Goal: Task Accomplishment & Management: Manage account settings

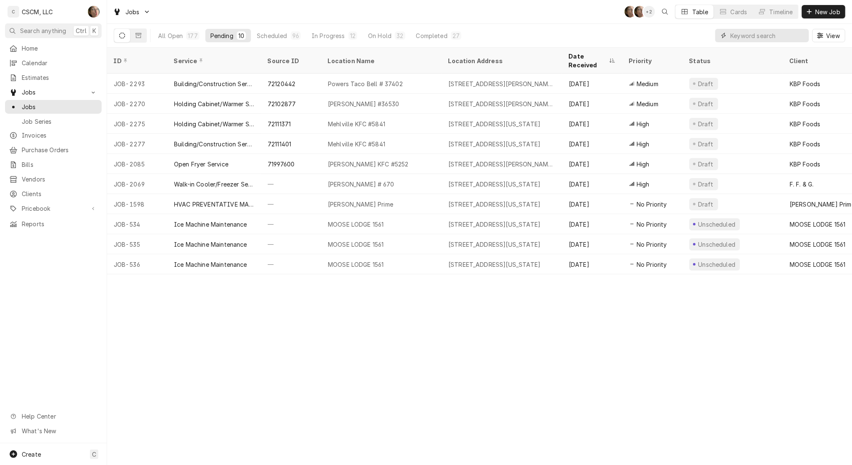
click at [746, 32] on input "Dynamic Content Wrapper" at bounding box center [768, 35] width 74 height 13
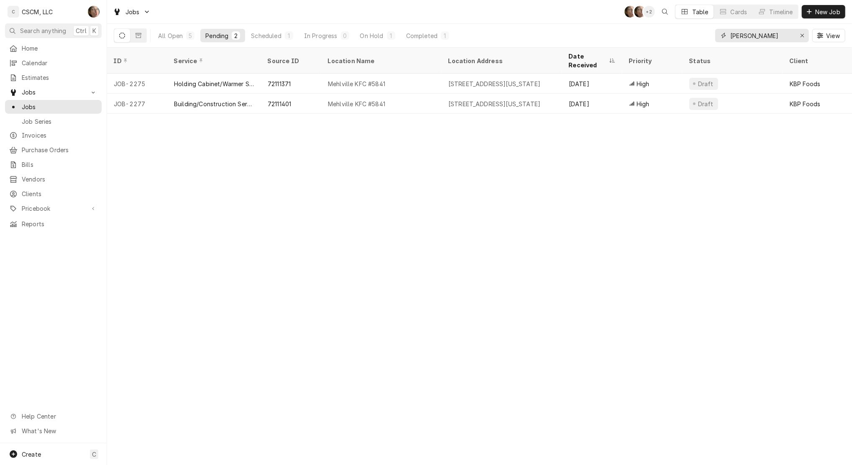
type input "MEHL"
click at [177, 28] on div "All Open 5 Pending 2 Scheduled 1 In Progress 0 On Hold 1 Completed 1" at bounding box center [303, 35] width 301 height 23
click at [169, 33] on div "All Open" at bounding box center [170, 35] width 25 height 9
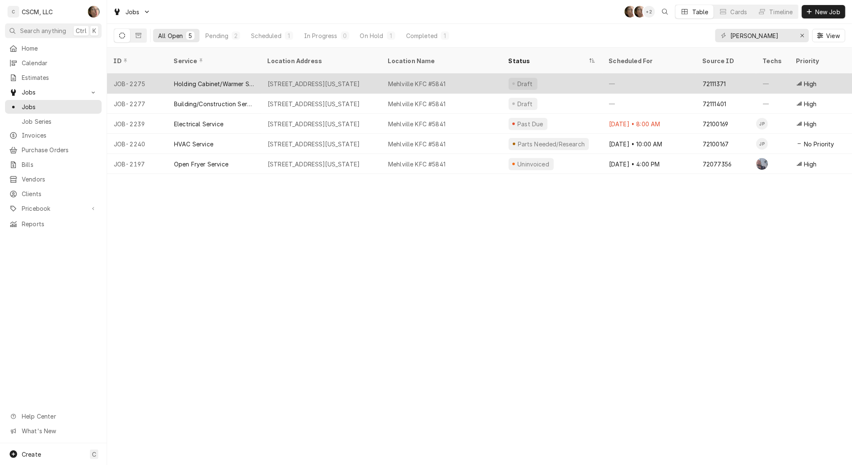
click at [453, 74] on div "Mehlville KFC #5841" at bounding box center [442, 84] width 120 height 20
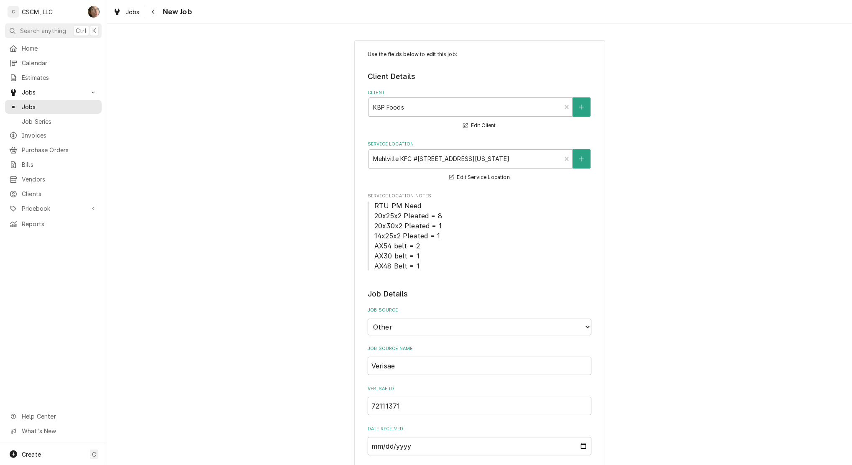
type textarea "x"
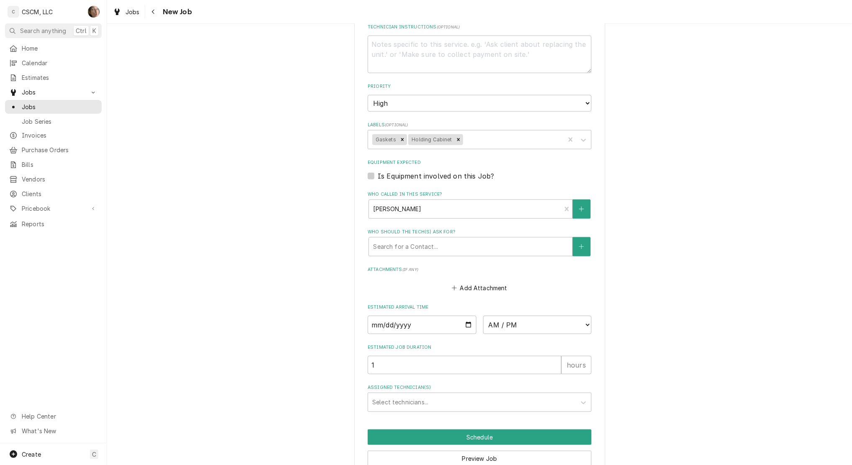
scroll to position [643, 0]
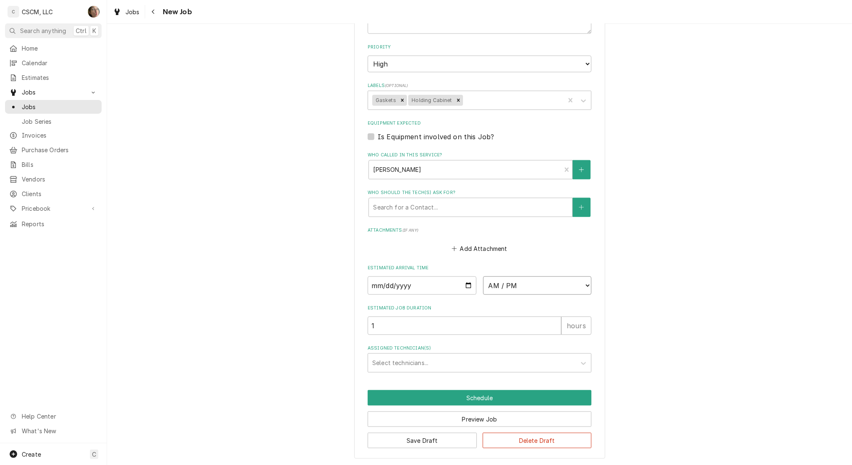
click at [538, 280] on select "AM / PM 6:00 AM 6:15 AM 6:30 AM 6:45 AM 7:00 AM 7:15 AM 7:30 AM 7:45 AM 8:00 AM…" at bounding box center [537, 286] width 109 height 18
click at [466, 281] on input "Date" at bounding box center [422, 286] width 109 height 18
type input "2025-09-24"
type textarea "x"
click at [523, 281] on select "AM / PM 6:00 AM 6:15 AM 6:30 AM 6:45 AM 7:00 AM 7:15 AM 7:30 AM 7:45 AM 8:00 AM…" at bounding box center [537, 286] width 109 height 18
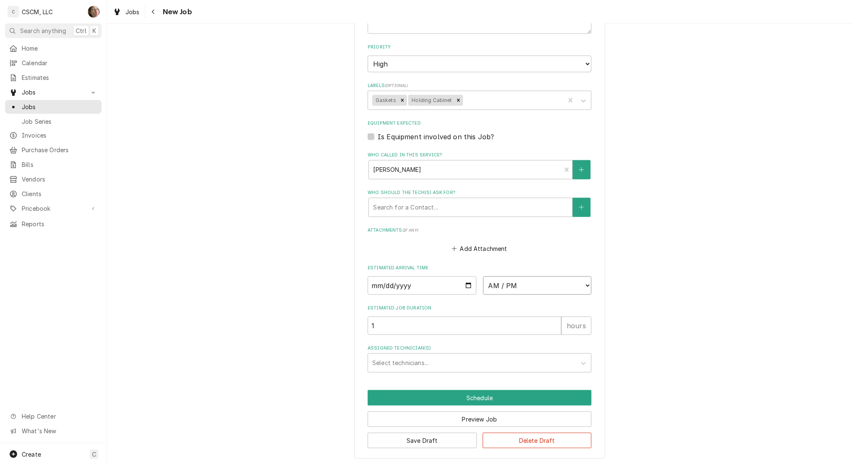
select select "16:00:00"
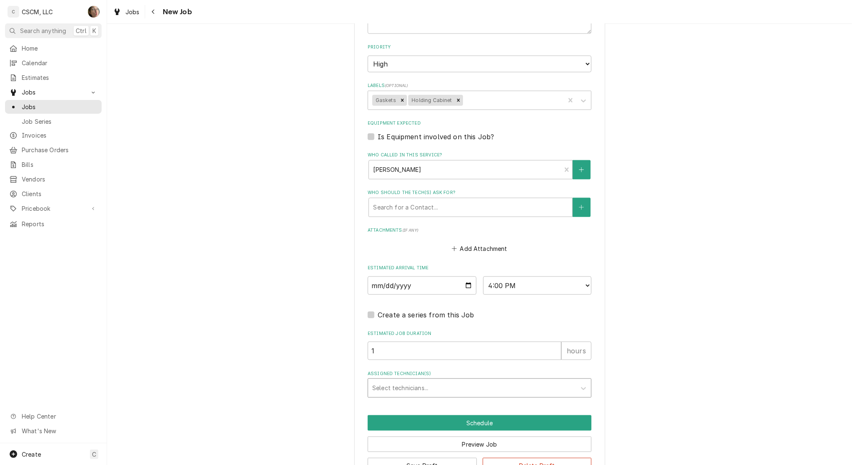
click at [390, 390] on div "Assigned Technician(s)" at bounding box center [472, 388] width 200 height 15
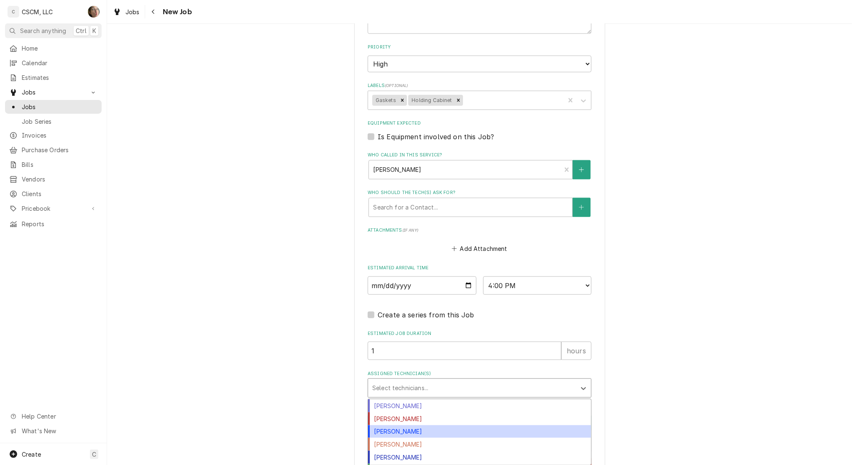
click at [397, 432] on div "[PERSON_NAME]" at bounding box center [479, 431] width 223 height 13
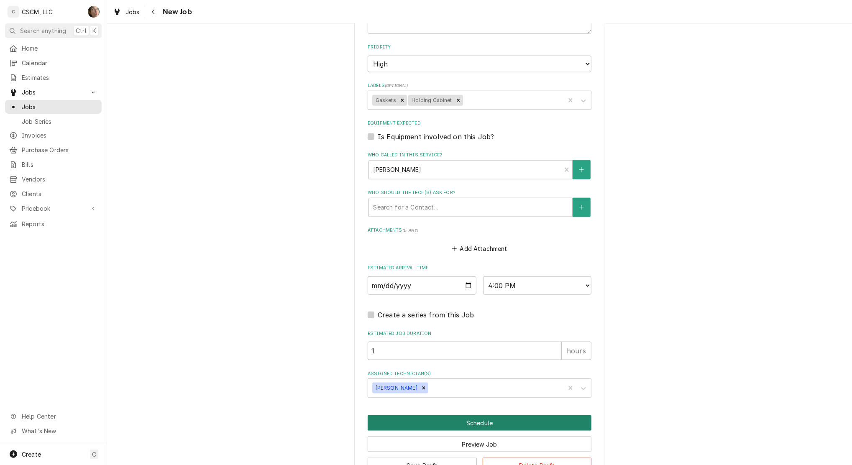
click at [432, 423] on button "Schedule" at bounding box center [480, 422] width 224 height 15
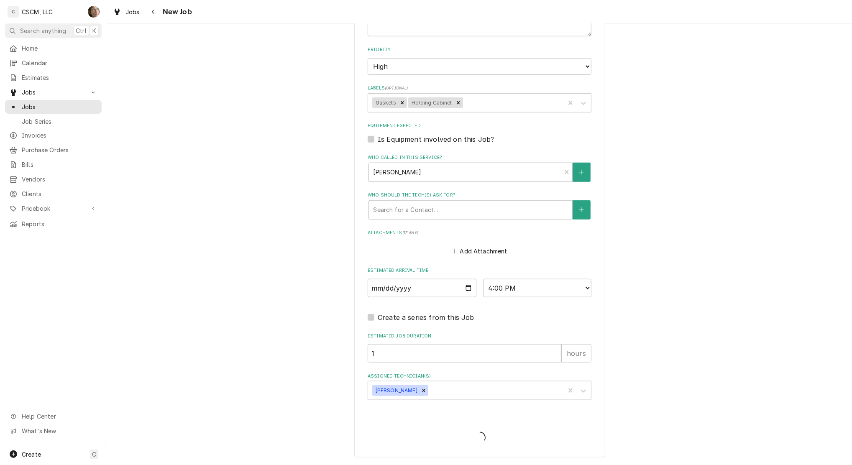
scroll to position [639, 0]
type textarea "x"
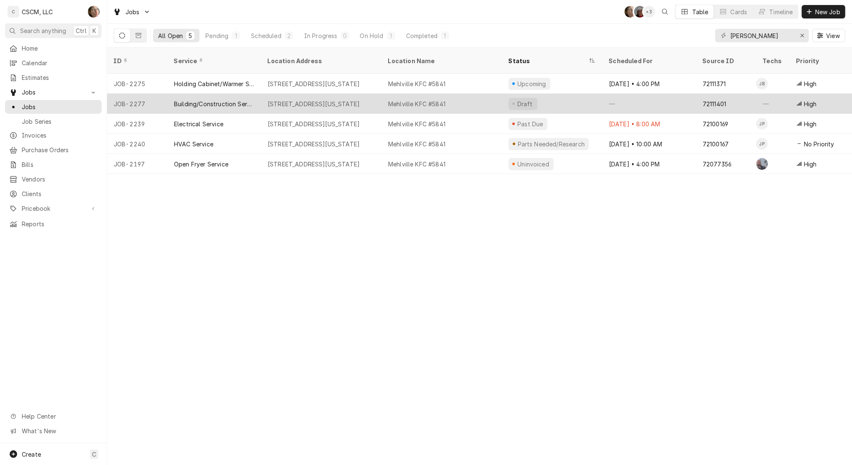
click at [355, 100] on div "4071 Union Rd, Mehlville, Missouri 63129" at bounding box center [314, 104] width 92 height 9
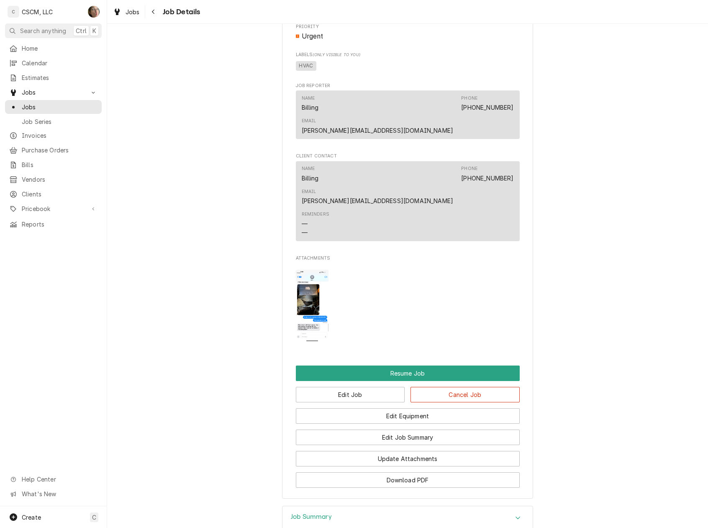
scroll to position [739, 0]
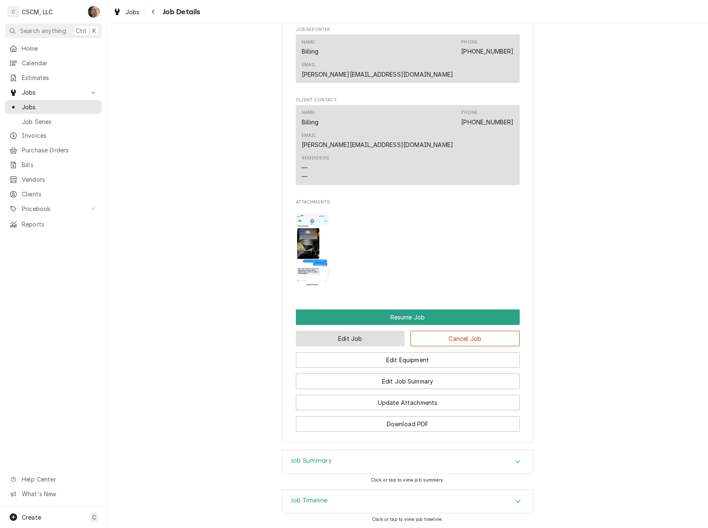
click at [362, 331] on button "Edit Job" at bounding box center [350, 338] width 109 height 15
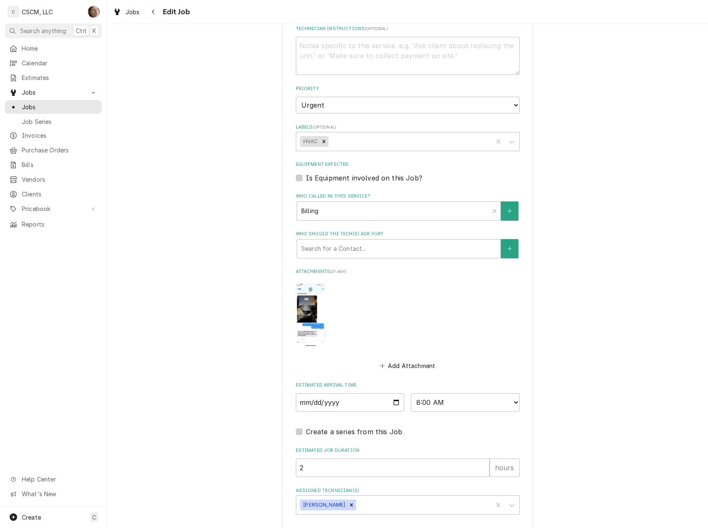
scroll to position [479, 0]
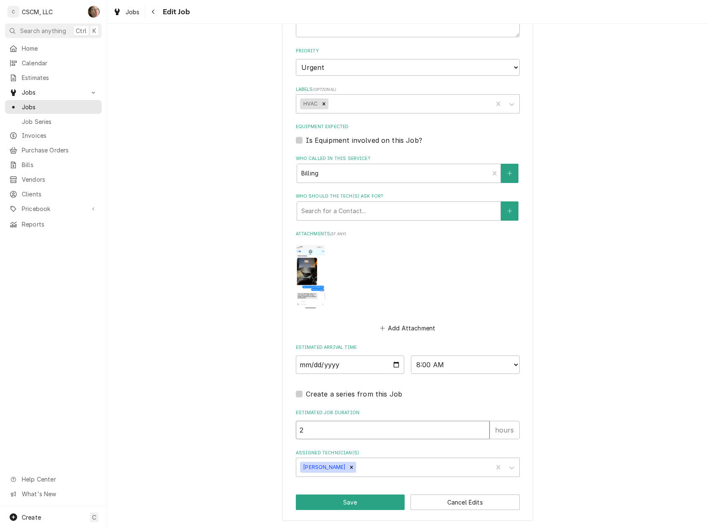
drag, startPoint x: 422, startPoint y: 431, endPoint x: 191, endPoint y: 392, distance: 234.1
click at [191, 392] on div "Use the fields below to edit this job: Client Details Client [PERSON_NAME]'s Pi…" at bounding box center [407, 42] width 601 height 972
type textarea "x"
type input "1"
type textarea "x"
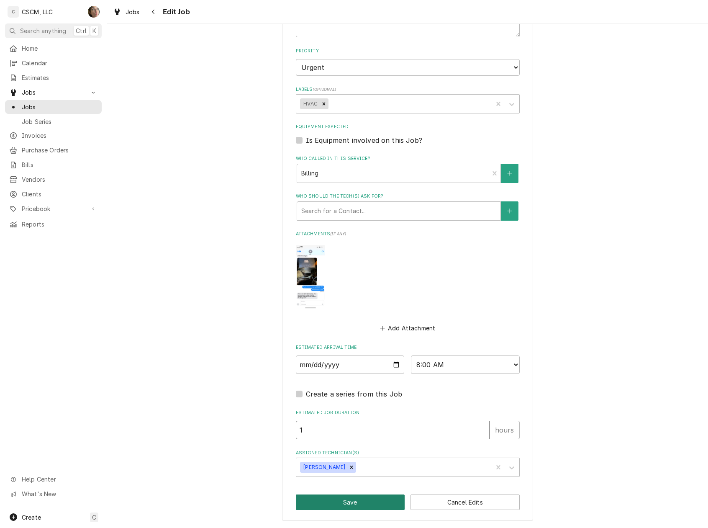
type input "1"
click at [364, 504] on button "Save" at bounding box center [350, 501] width 109 height 15
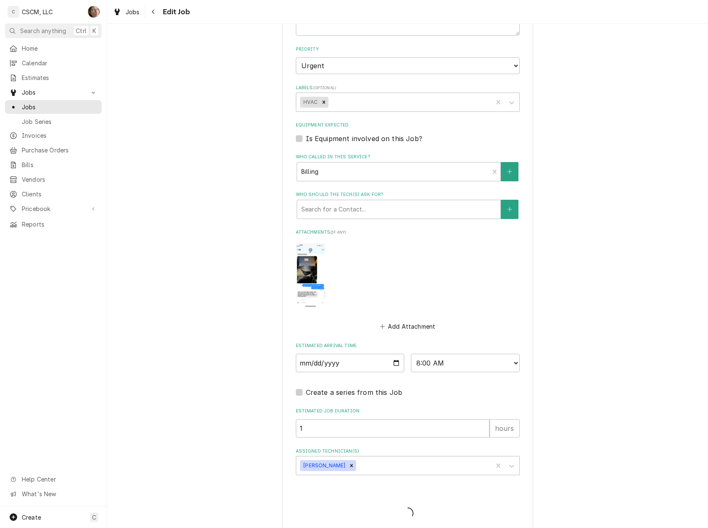
type textarea "x"
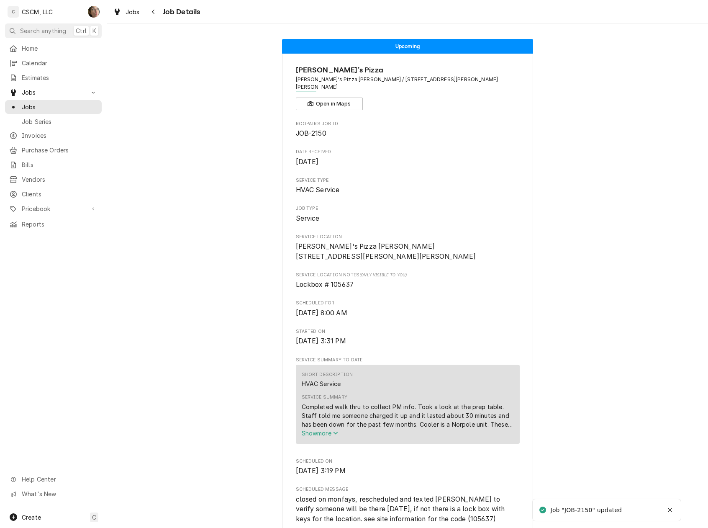
click at [151, 17] on button "Navigate back" at bounding box center [153, 11] width 13 height 13
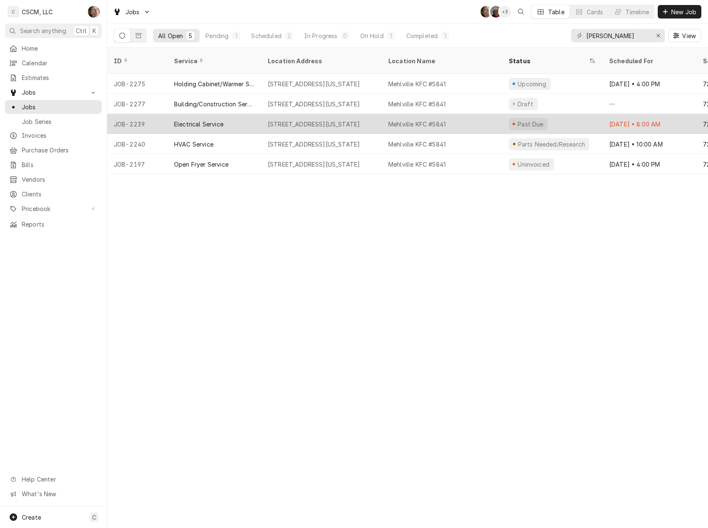
click at [556, 122] on div "Past Due" at bounding box center [552, 124] width 100 height 20
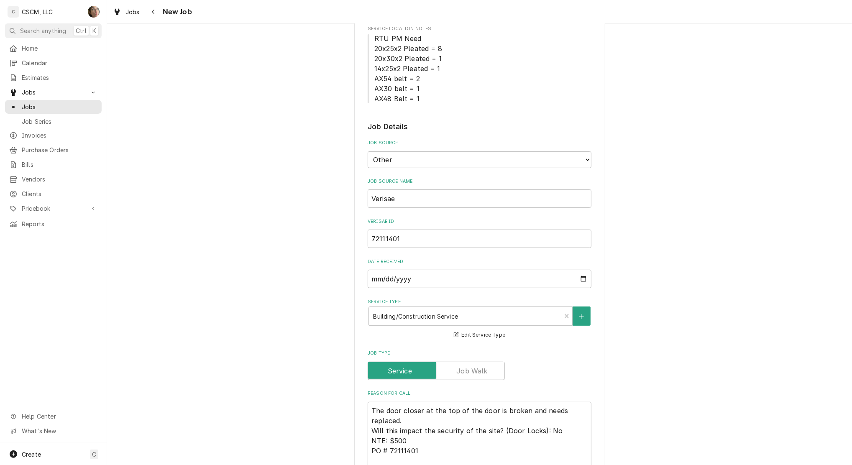
type textarea "x"
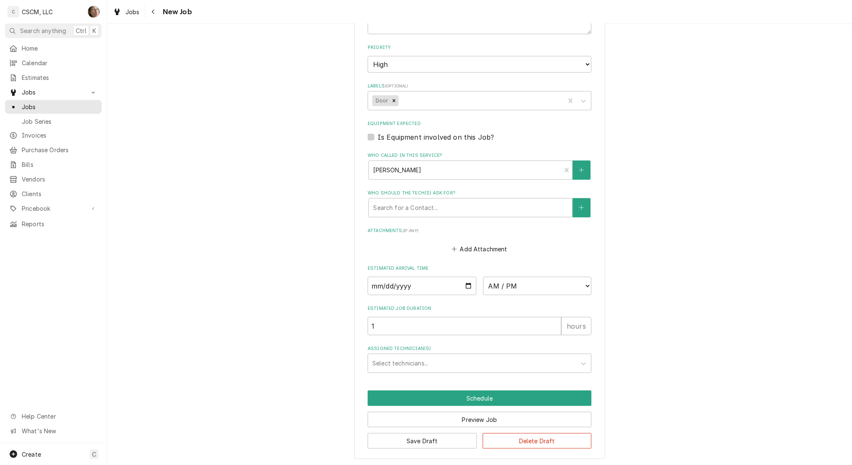
scroll to position [673, 0]
drag, startPoint x: 531, startPoint y: 293, endPoint x: 530, endPoint y: 282, distance: 10.5
click at [531, 293] on select "AM / PM 6:00 AM 6:15 AM 6:30 AM 6:45 AM 7:00 AM 7:15 AM 7:30 AM 7:45 AM 8:00 AM…" at bounding box center [537, 286] width 109 height 18
select select "15:00:00"
click at [483, 277] on select "AM / PM 6:00 AM 6:15 AM 6:30 AM 6:45 AM 7:00 AM 7:15 AM 7:30 AM 7:45 AM 8:00 AM…" at bounding box center [537, 286] width 109 height 18
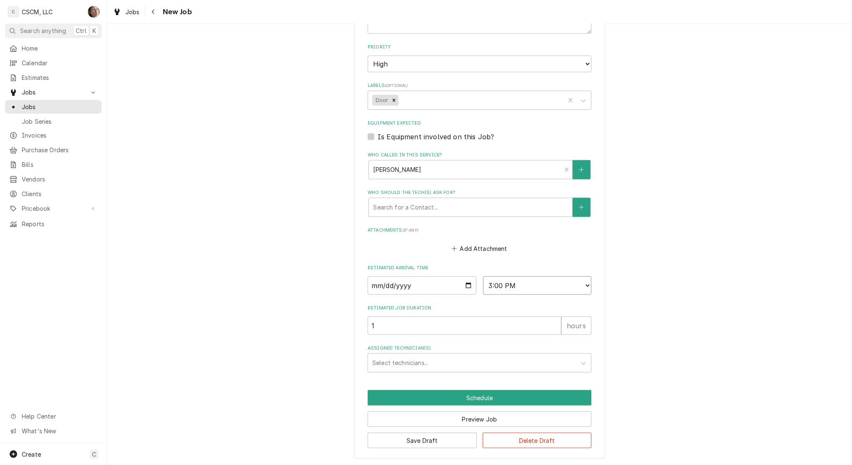
type textarea "x"
click at [463, 282] on input "Date" at bounding box center [422, 286] width 109 height 18
type input "[DATE]"
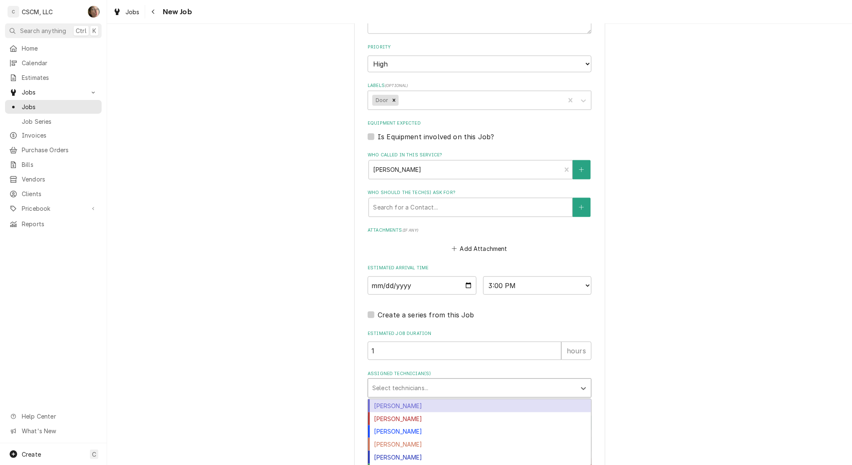
click at [404, 390] on div "Assigned Technician(s)" at bounding box center [472, 388] width 200 height 15
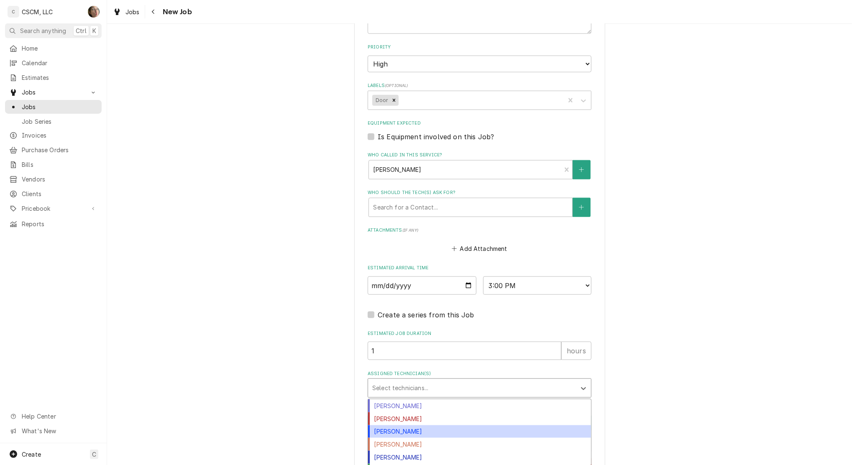
click at [407, 431] on div "[PERSON_NAME]" at bounding box center [479, 431] width 223 height 13
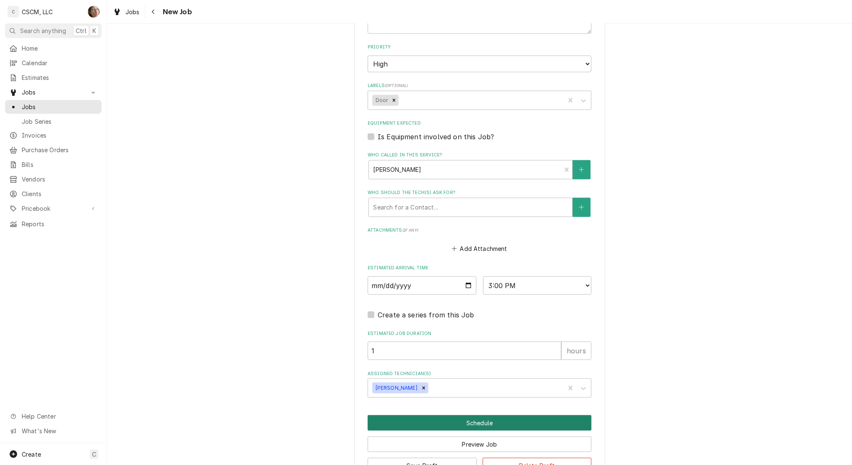
click at [418, 421] on button "Schedule" at bounding box center [480, 422] width 224 height 15
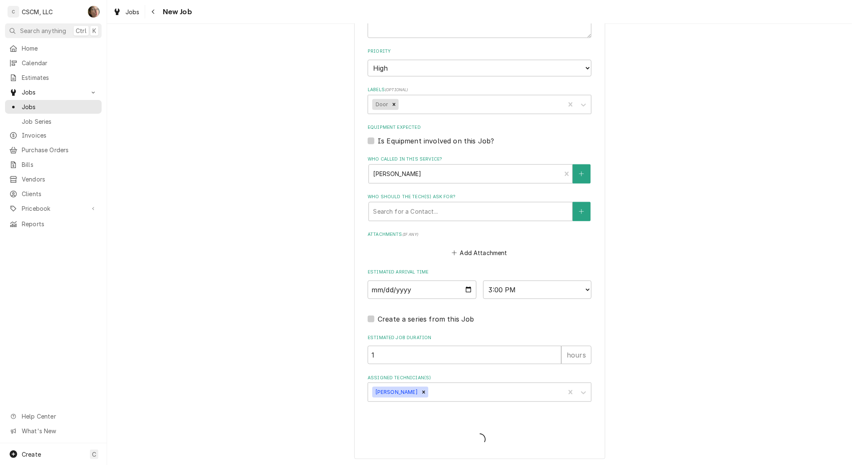
type textarea "x"
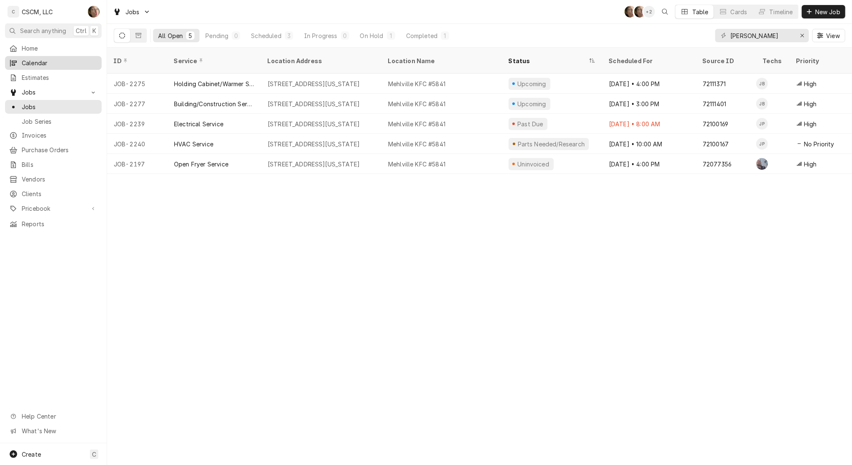
click at [54, 60] on span "Calendar" at bounding box center [60, 63] width 76 height 9
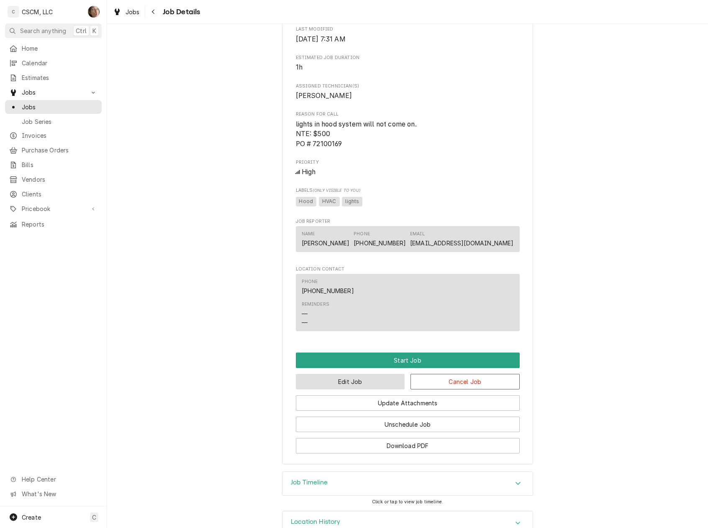
scroll to position [444, 0]
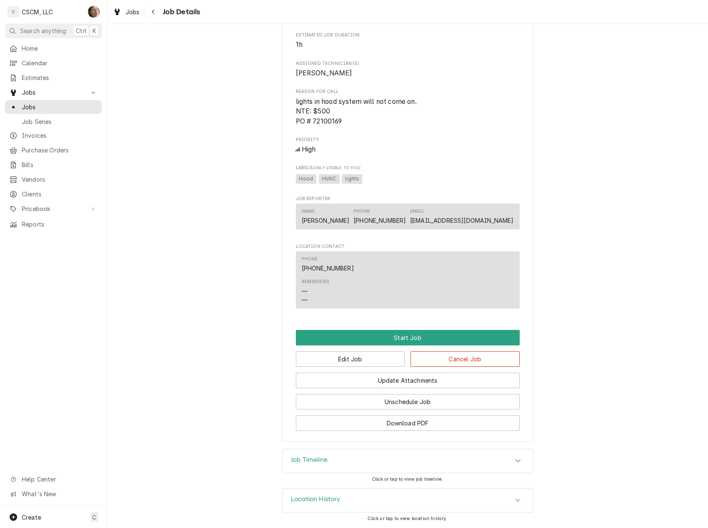
click at [332, 459] on div "Job Timeline" at bounding box center [407, 460] width 250 height 23
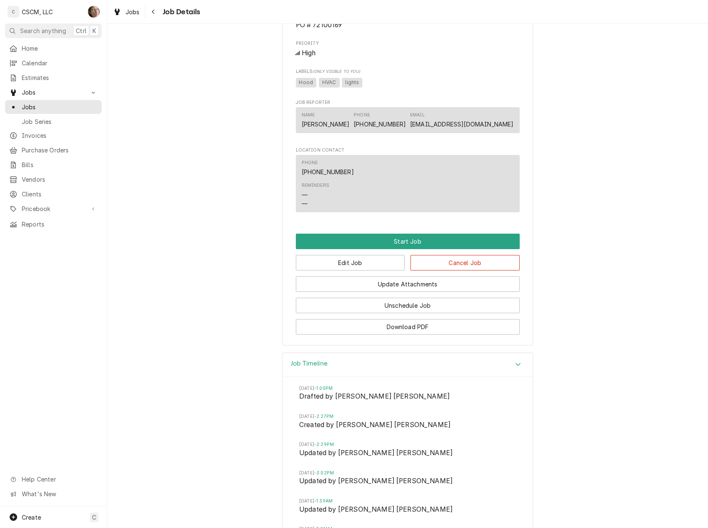
scroll to position [626, 0]
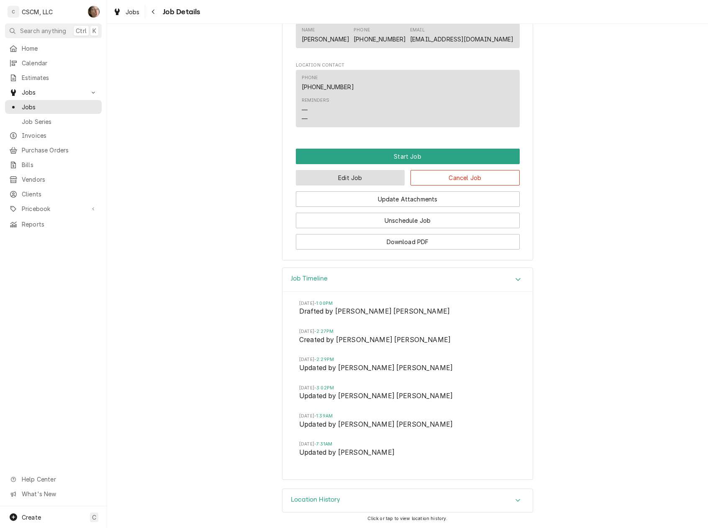
click at [318, 171] on button "Edit Job" at bounding box center [350, 177] width 109 height 15
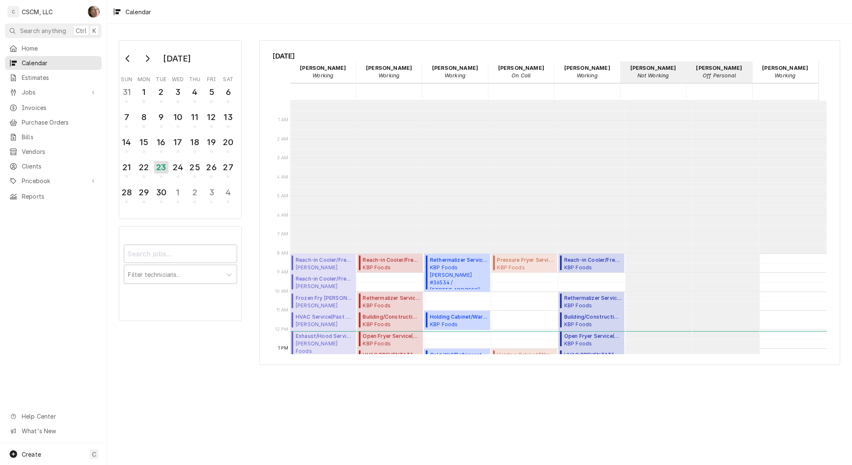
scroll to position [152, 0]
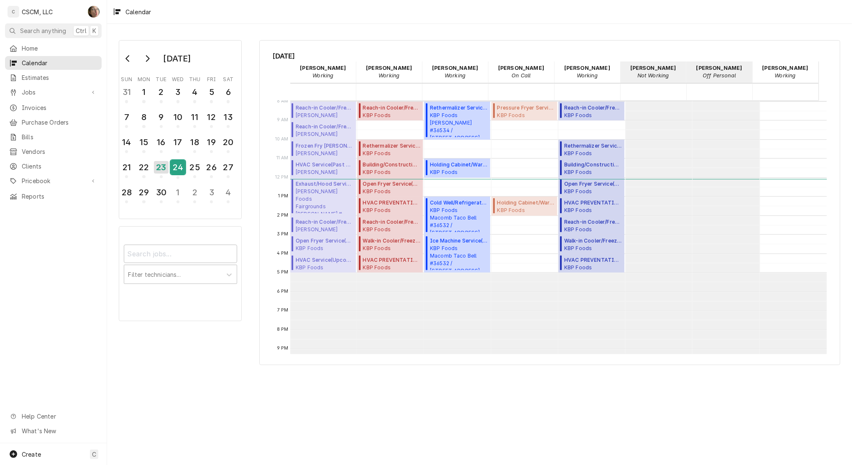
click at [182, 166] on div "24" at bounding box center [178, 167] width 15 height 14
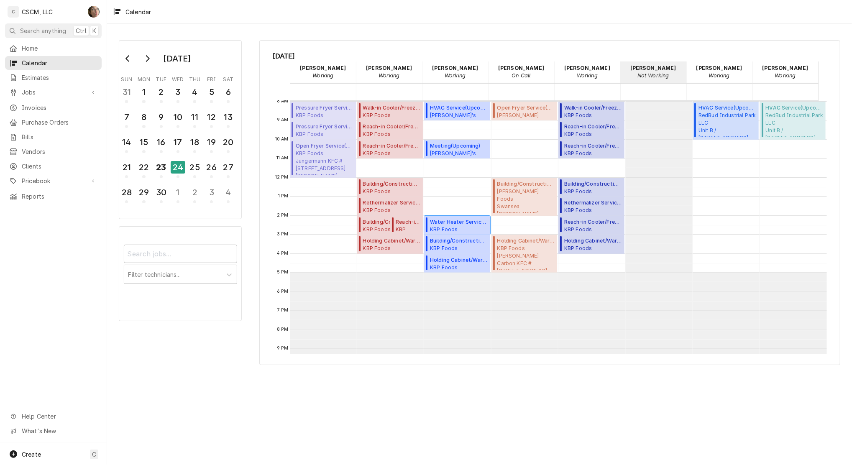
click at [457, 220] on span "Water Heater Service ( Upcoming )" at bounding box center [459, 222] width 58 height 8
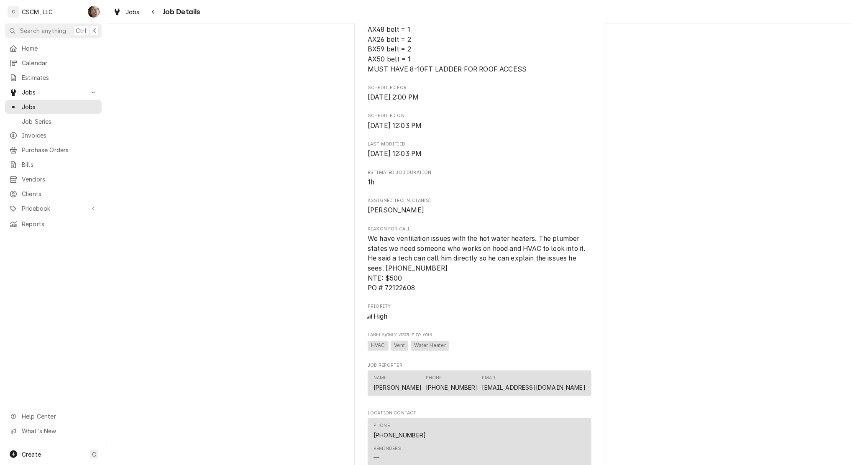
scroll to position [574, 0]
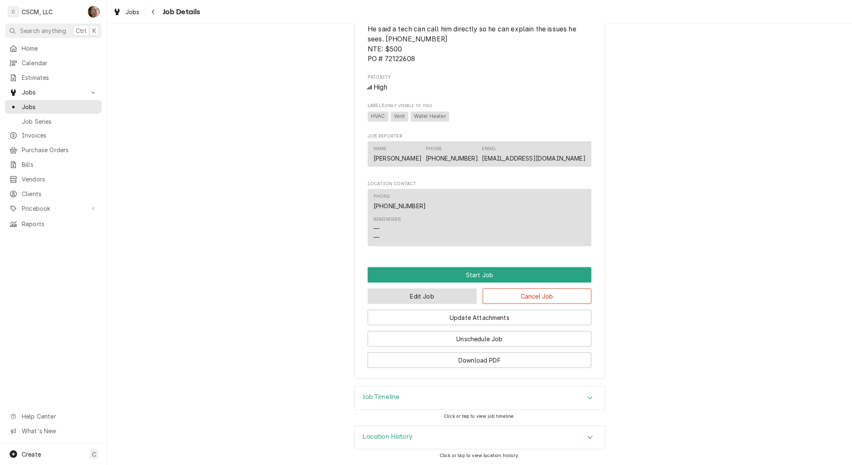
click at [438, 293] on button "Edit Job" at bounding box center [422, 296] width 109 height 15
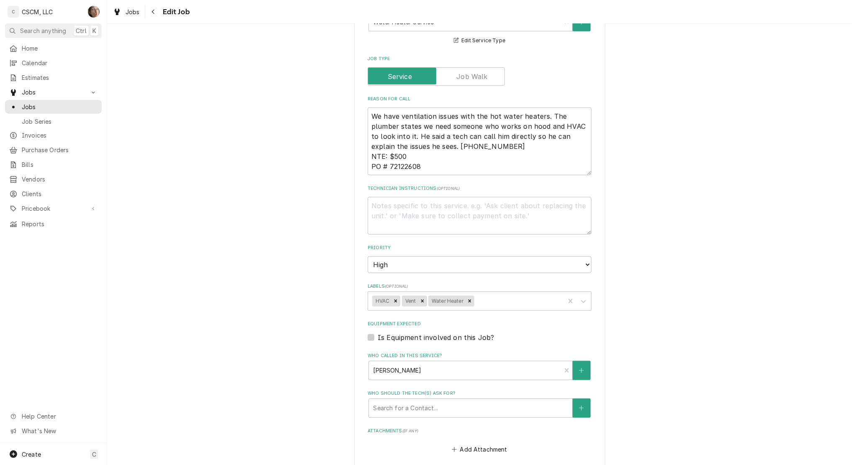
type textarea "x"
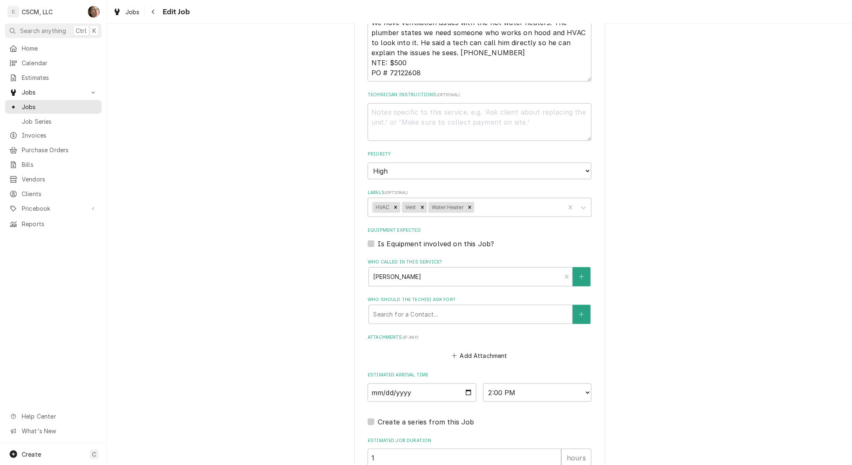
scroll to position [685, 0]
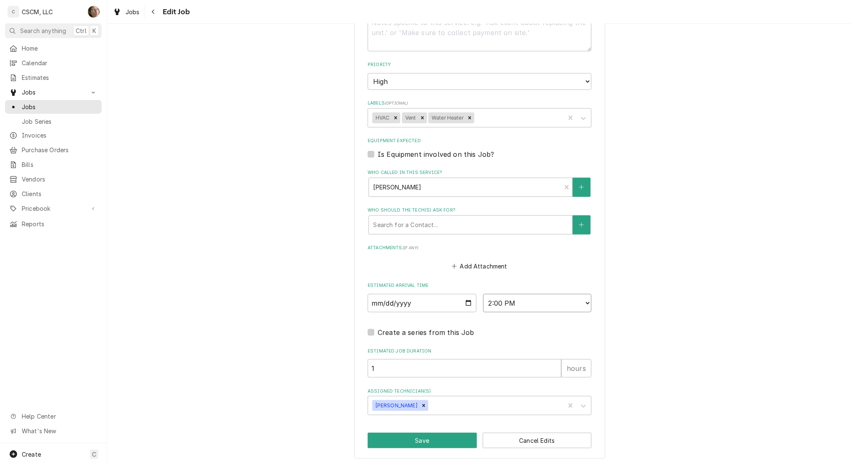
click at [548, 304] on select "AM / PM 6:00 AM 6:15 AM 6:30 AM 6:45 AM 7:00 AM 7:15 AM 7:30 AM 7:45 AM 8:00 AM…" at bounding box center [537, 303] width 109 height 18
select select "13:00:00"
click at [483, 294] on select "AM / PM 6:00 AM 6:15 AM 6:30 AM 6:45 AM 7:00 AM 7:15 AM 7:30 AM 7:45 AM 8:00 AM…" at bounding box center [537, 303] width 109 height 18
click at [409, 441] on button "Save" at bounding box center [422, 440] width 109 height 15
type textarea "x"
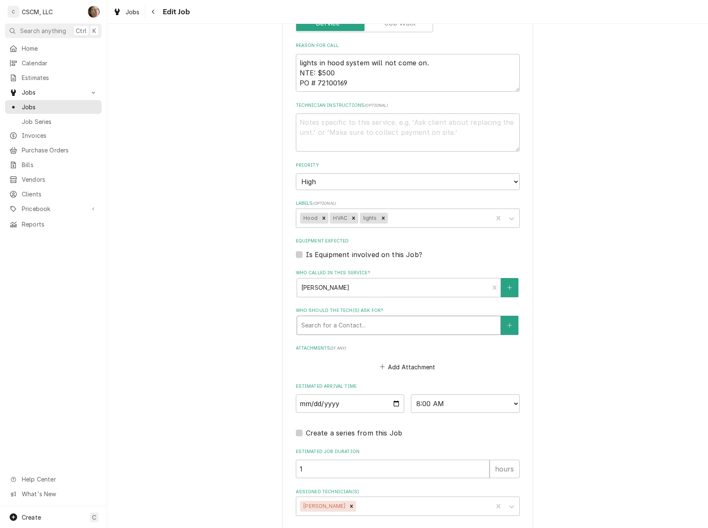
scroll to position [556, 0]
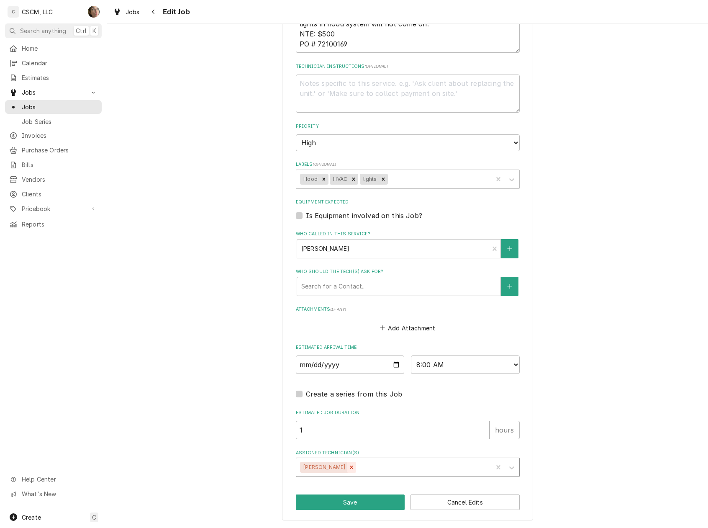
click at [347, 469] on div "Remove Jonnie Pakovich" at bounding box center [351, 466] width 9 height 11
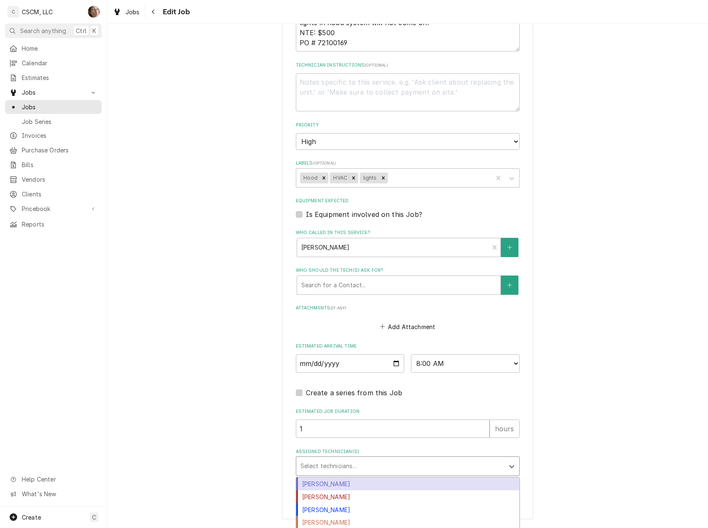
click at [345, 467] on div "Assigned Technician(s)" at bounding box center [400, 465] width 200 height 15
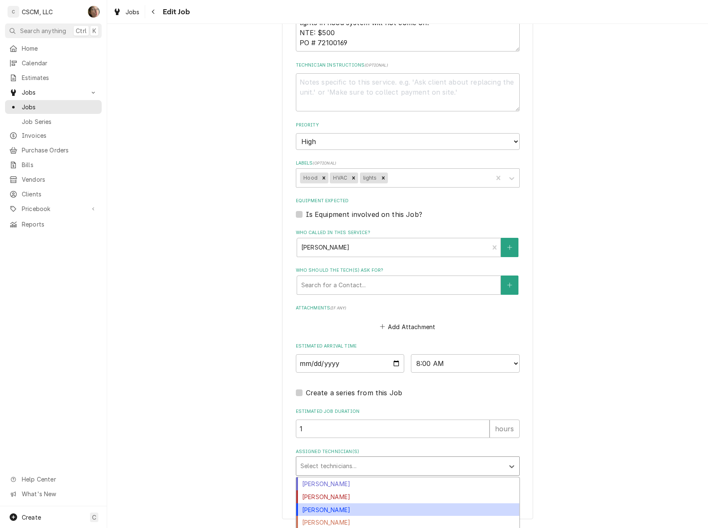
click at [316, 509] on div "[PERSON_NAME]" at bounding box center [407, 509] width 223 height 13
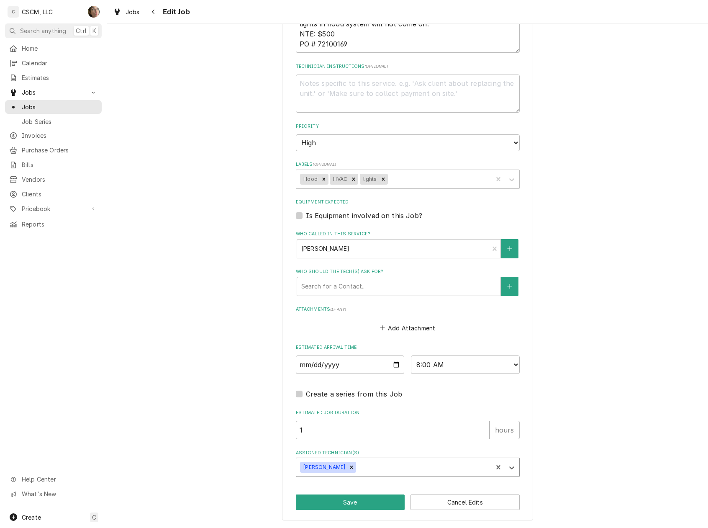
type textarea "x"
click at [432, 368] on select "AM / PM 6:00 AM 6:15 AM 6:30 AM 6:45 AM 7:00 AM 7:15 AM 7:30 AM 7:45 AM 8:00 AM…" at bounding box center [465, 364] width 109 height 18
click at [454, 364] on select "AM / PM 6:00 AM 6:15 AM 6:30 AM 6:45 AM 7:00 AM 7:15 AM 7:30 AM 7:45 AM 8:00 AM…" at bounding box center [465, 364] width 109 height 18
click at [495, 355] on select "AM / PM 6:00 AM 6:15 AM 6:30 AM 6:45 AM 7:00 AM 7:15 AM 7:30 AM 7:45 AM 8:00 AM…" at bounding box center [465, 364] width 109 height 18
select select "14:00:00"
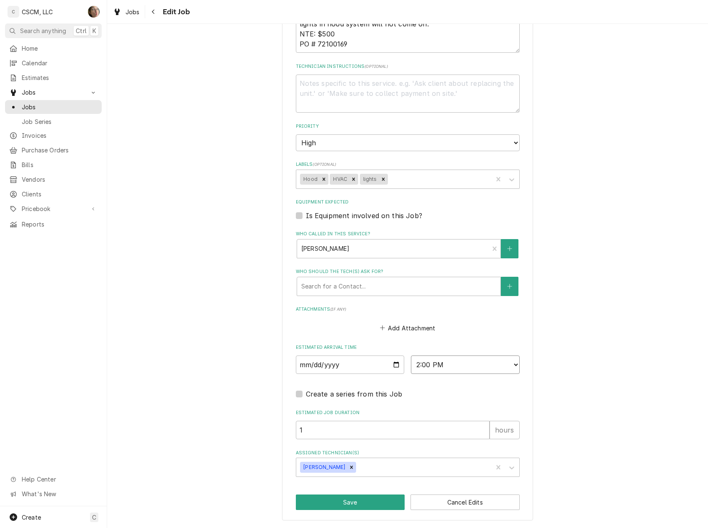
click at [411, 355] on select "AM / PM 6:00 AM 6:15 AM 6:30 AM 6:45 AM 7:00 AM 7:15 AM 7:30 AM 7:45 AM 8:00 AM…" at bounding box center [465, 364] width 109 height 18
click at [397, 369] on input "2025-09-19" at bounding box center [350, 364] width 109 height 18
click at [386, 363] on input "2025-09-19" at bounding box center [350, 364] width 109 height 18
click at [395, 365] on input "2025-09-19" at bounding box center [350, 364] width 109 height 18
type textarea "x"
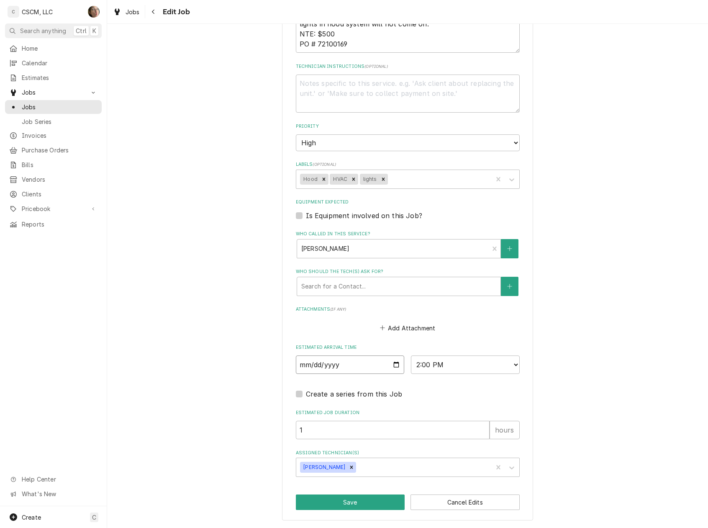
type input "[DATE]"
click at [348, 500] on button "Save" at bounding box center [350, 501] width 109 height 15
type textarea "x"
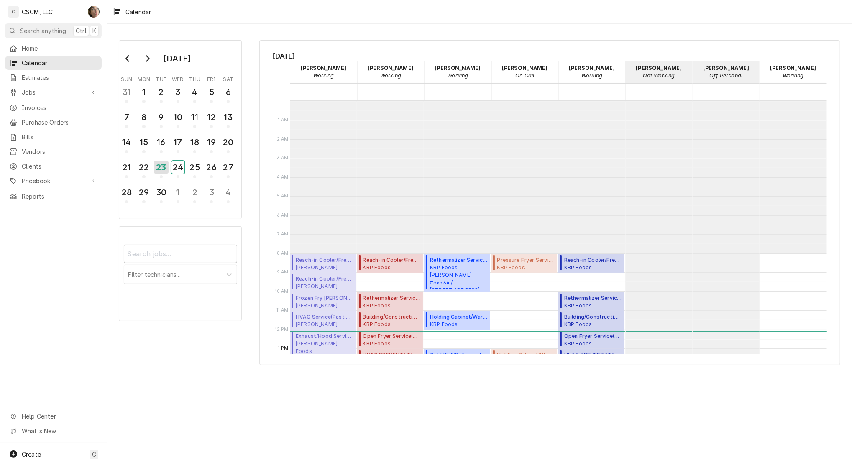
click at [173, 168] on div "24" at bounding box center [178, 167] width 13 height 13
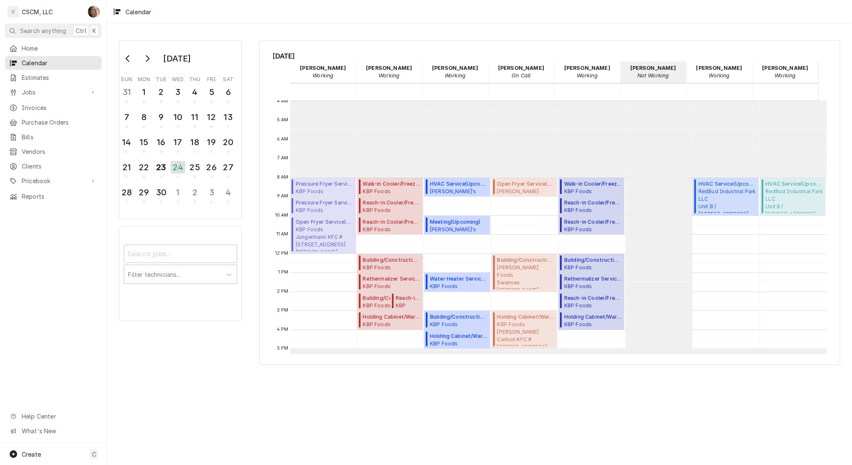
scroll to position [111, 0]
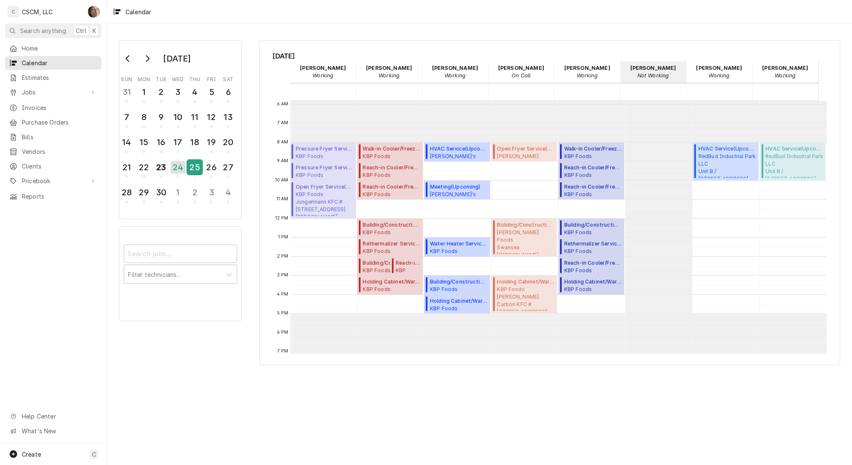
click at [198, 168] on div "25" at bounding box center [194, 167] width 15 height 14
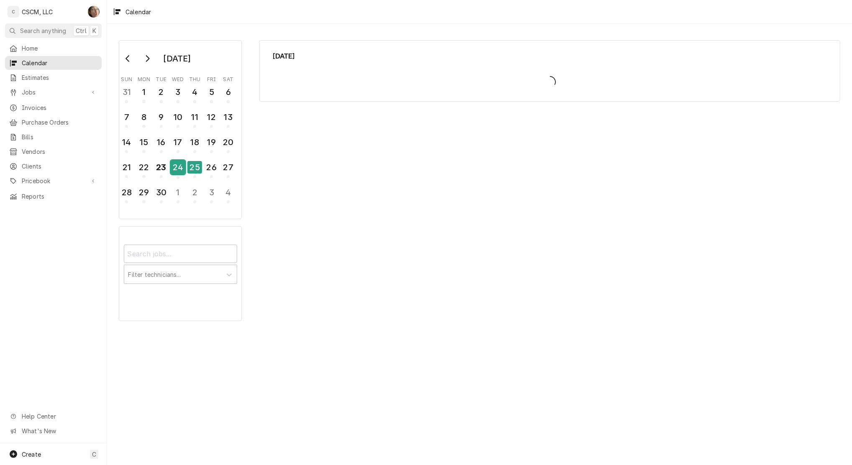
click at [180, 164] on div "24" at bounding box center [178, 167] width 15 height 14
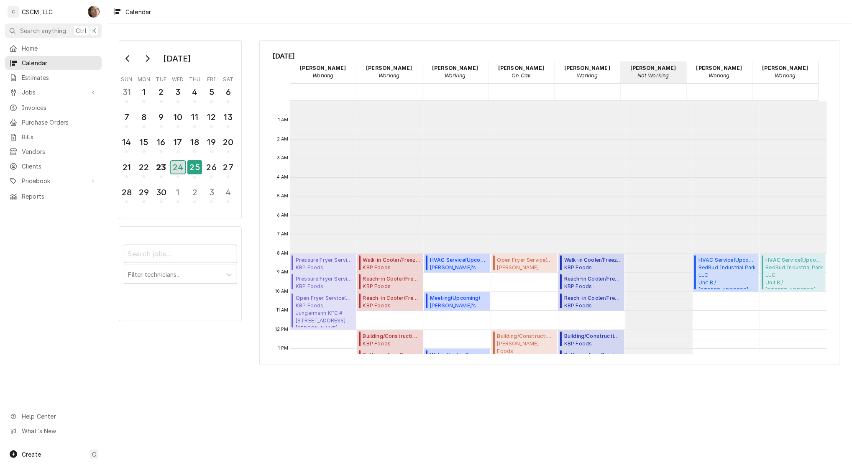
scroll to position [152, 0]
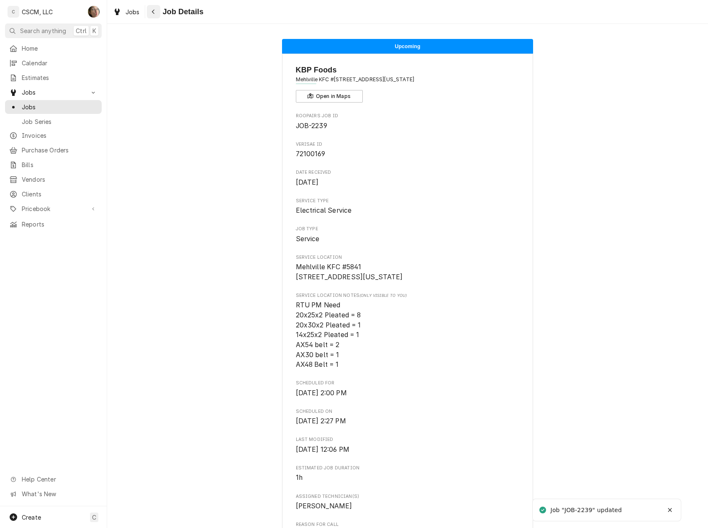
click at [153, 13] on icon "Navigate back" at bounding box center [153, 12] width 4 height 6
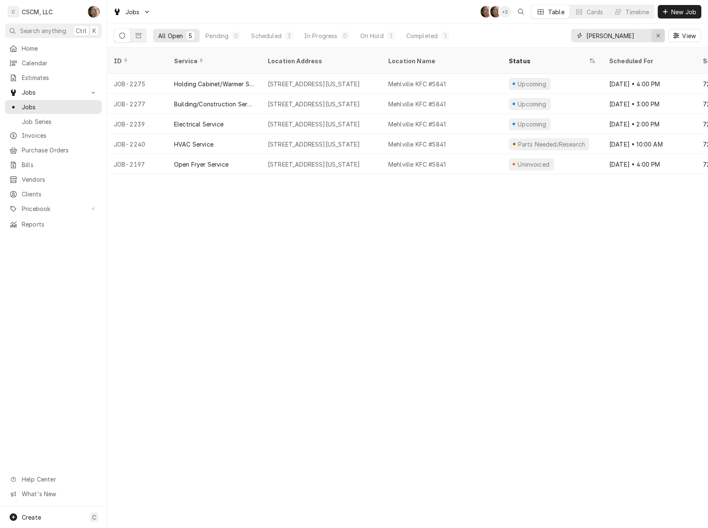
click at [656, 37] on icon "Erase input" at bounding box center [658, 36] width 5 height 6
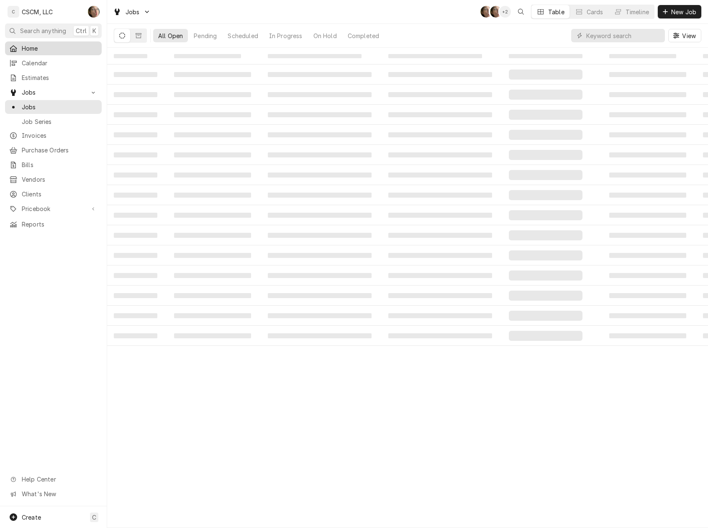
click at [51, 45] on span "Home" at bounding box center [60, 48] width 76 height 9
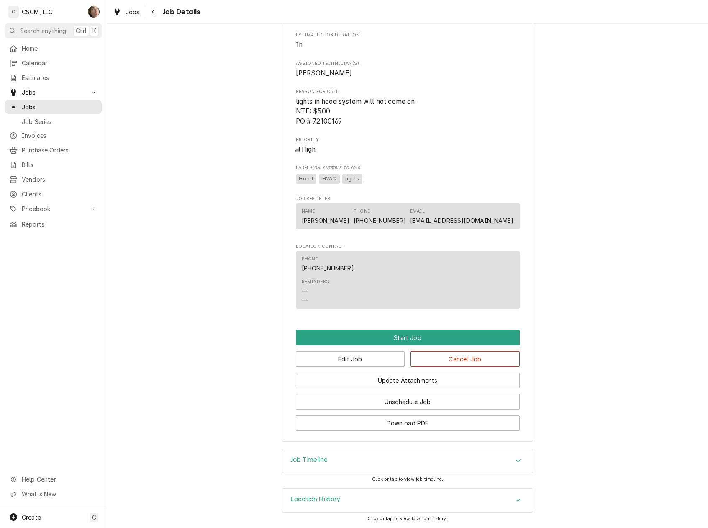
scroll to position [444, 0]
click at [382, 449] on div "Job Timeline" at bounding box center [407, 460] width 250 height 23
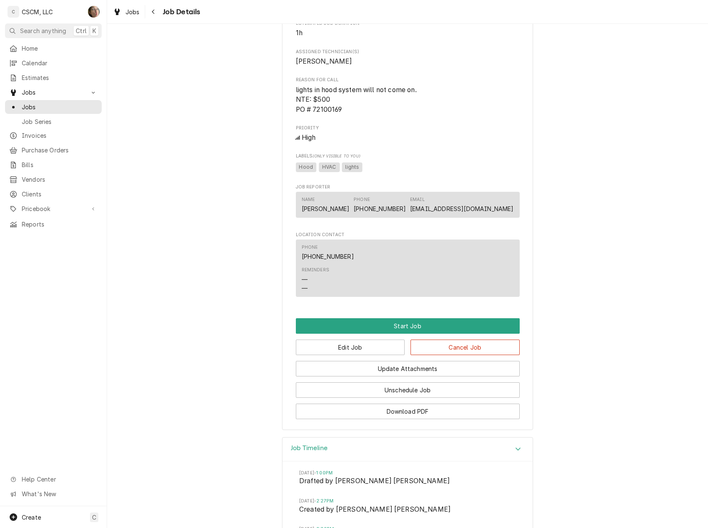
scroll to position [654, 0]
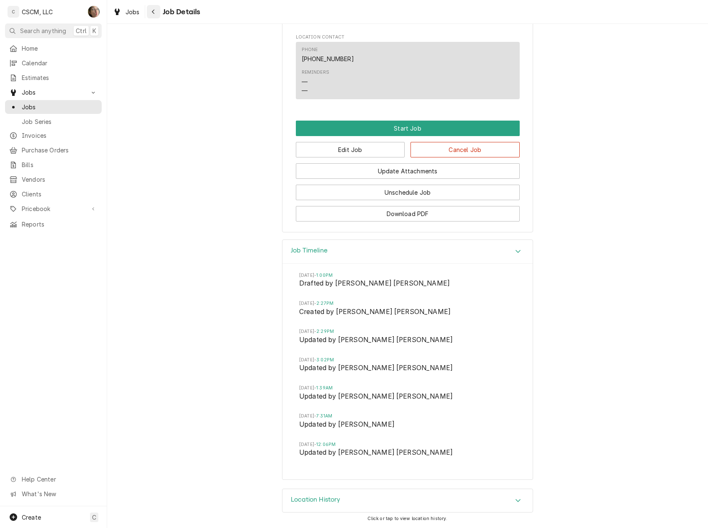
click at [155, 7] on button "Navigate back" at bounding box center [153, 11] width 13 height 13
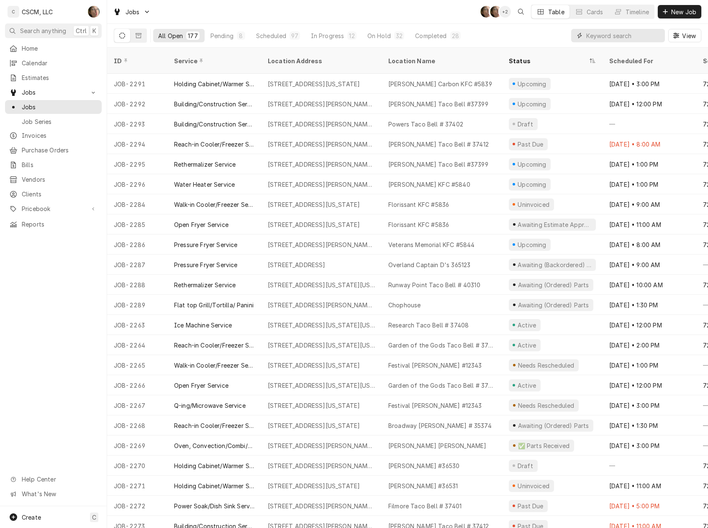
click at [607, 32] on input "Dynamic Content Wrapper" at bounding box center [623, 35] width 74 height 13
type input ","
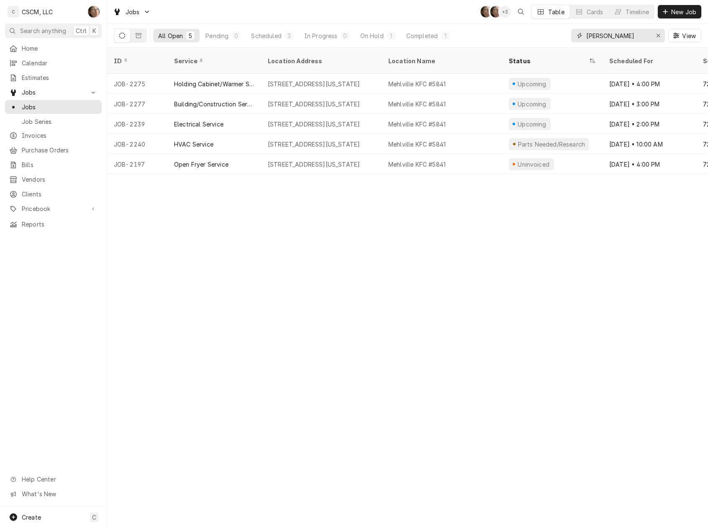
type input "[PERSON_NAME]"
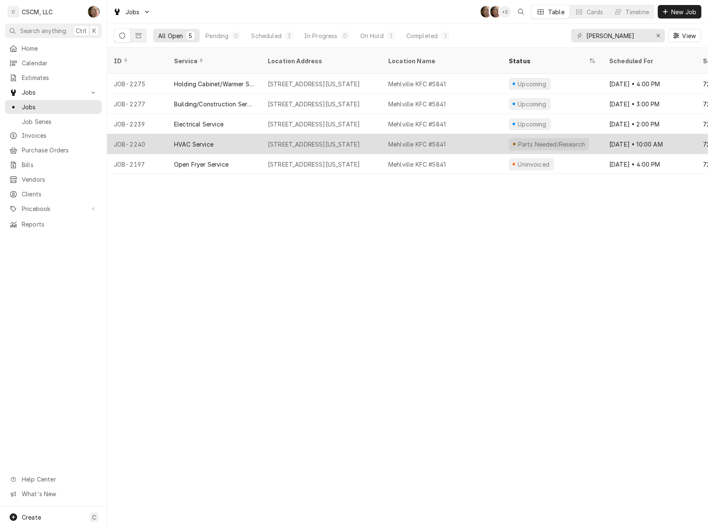
click at [472, 136] on div "Mehlville KFC #5841" at bounding box center [442, 144] width 120 height 20
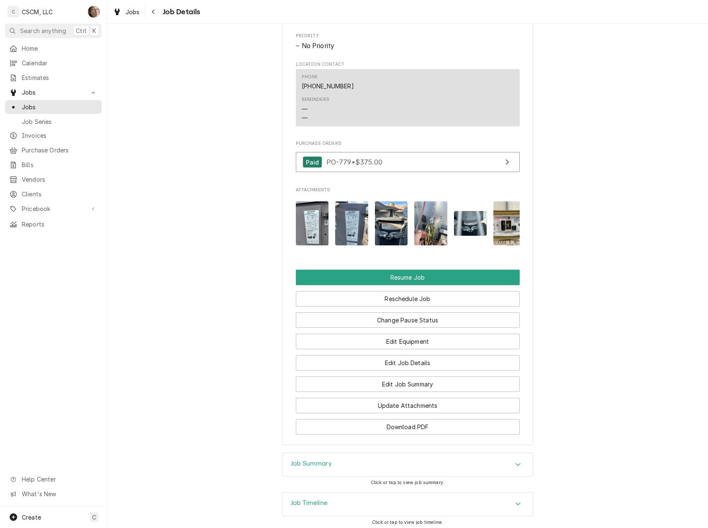
scroll to position [854, 0]
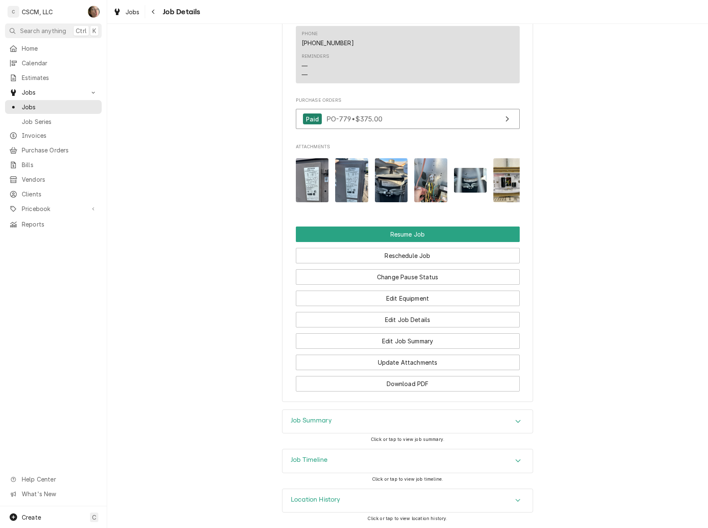
click at [418, 446] on div "Job Summary Click or tap to view job summary." at bounding box center [407, 428] width 251 height 39
click at [420, 466] on div "Job Timeline" at bounding box center [407, 460] width 250 height 23
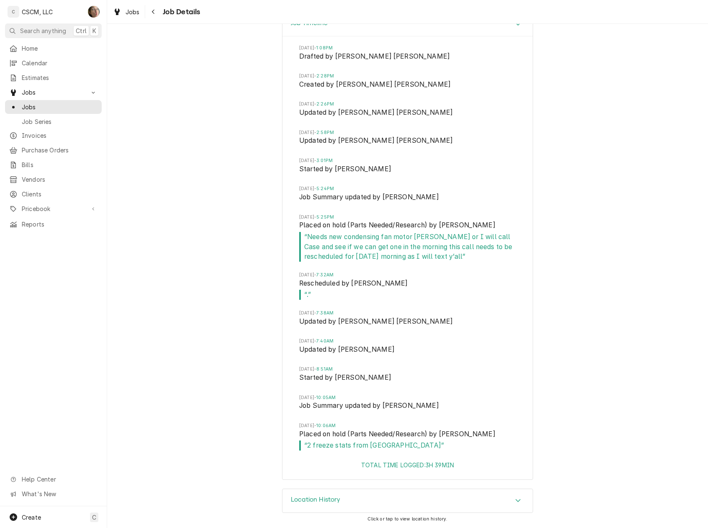
scroll to position [1290, 0]
click at [605, 304] on div "Job Timeline [DATE] 1:08PM Drafted by Serra [PERSON_NAME] [DATE] 2:28PM Created…" at bounding box center [407, 250] width 601 height 476
